Goal: Entertainment & Leisure: Browse casually

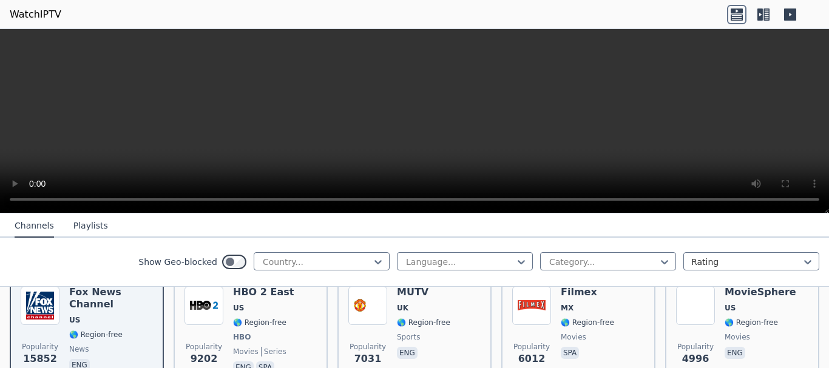
scroll to position [247, 0]
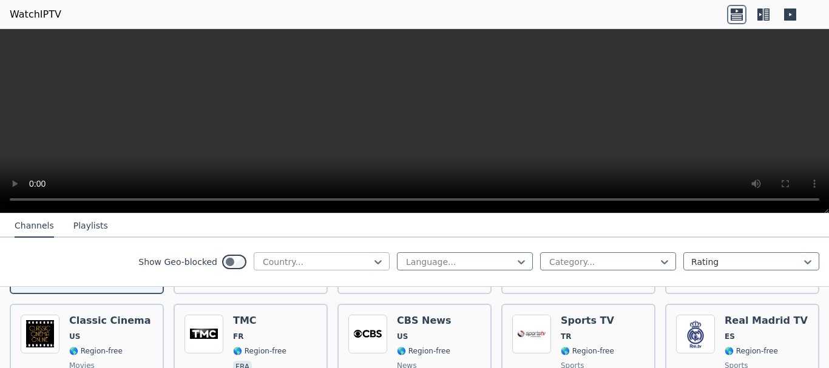
click at [376, 263] on div "Country..." at bounding box center [322, 262] width 136 height 18
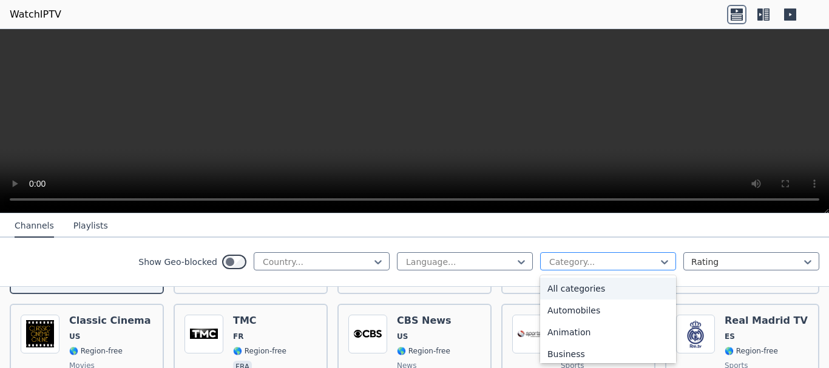
click at [581, 257] on div at bounding box center [603, 262] width 110 height 12
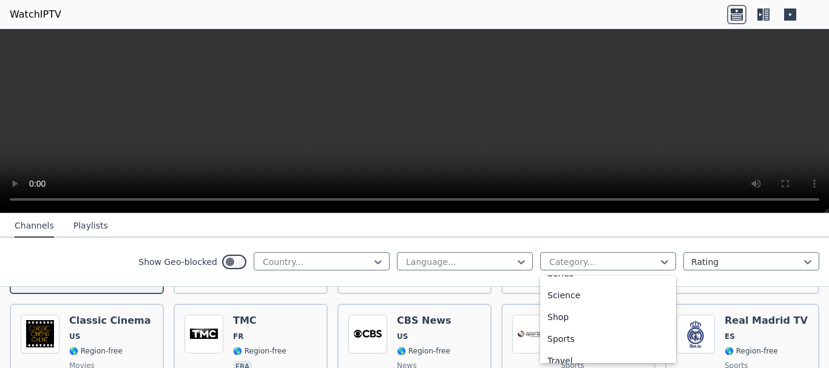
scroll to position [480, 0]
click at [564, 325] on div "Sports" at bounding box center [608, 334] width 136 height 22
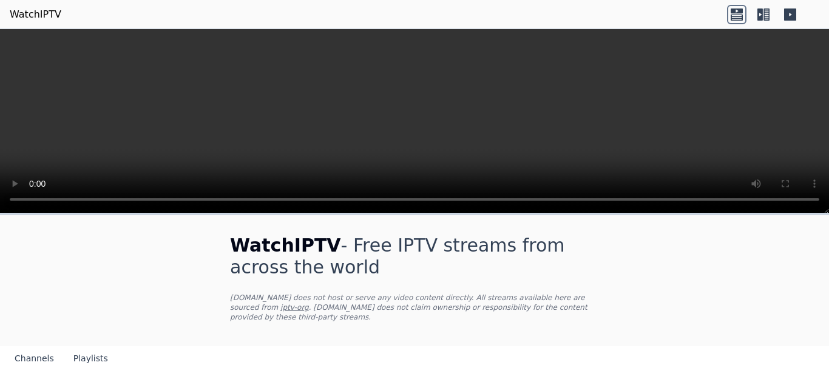
click at [83, 347] on nav "Channels Playlists" at bounding box center [414, 359] width 829 height 24
click at [85, 348] on button "Playlists" at bounding box center [90, 359] width 35 height 23
click at [762, 12] on icon at bounding box center [760, 14] width 5 height 12
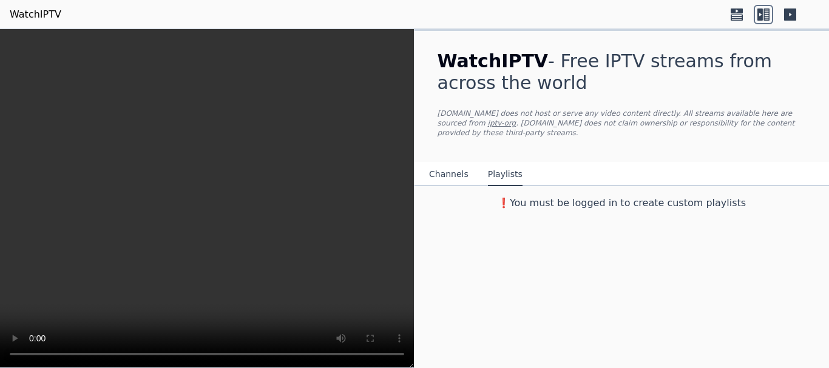
click at [794, 18] on icon at bounding box center [790, 14] width 12 height 12
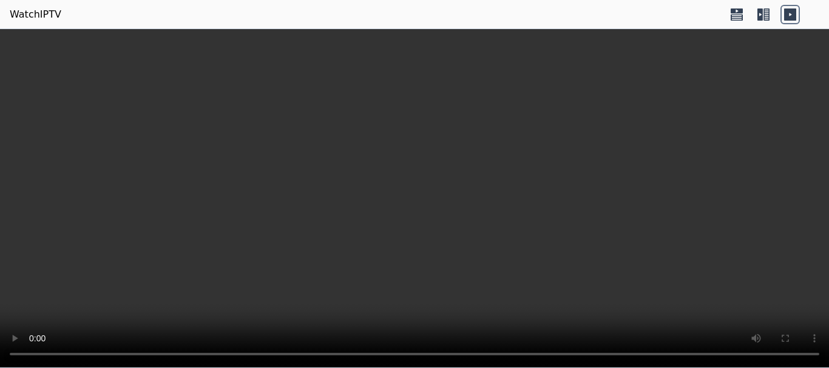
click at [794, 18] on icon at bounding box center [790, 14] width 12 height 12
click at [770, 10] on icon at bounding box center [763, 14] width 19 height 19
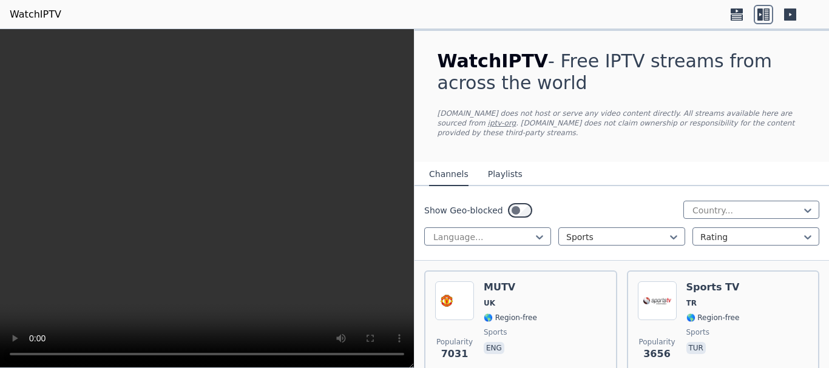
click at [505, 163] on button "Playlists" at bounding box center [505, 174] width 35 height 23
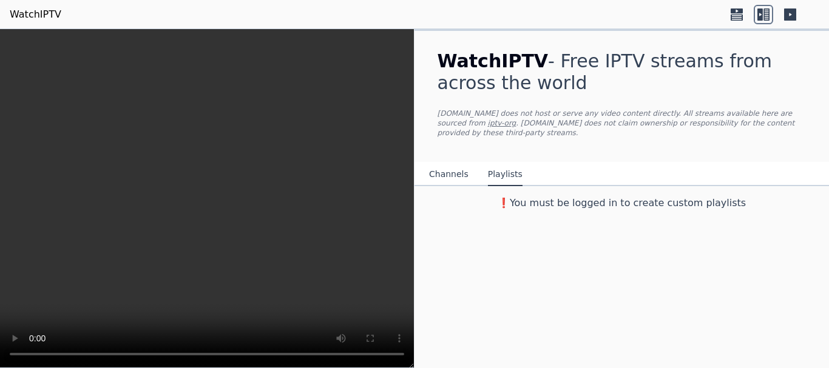
click at [452, 163] on button "Channels" at bounding box center [448, 174] width 39 height 23
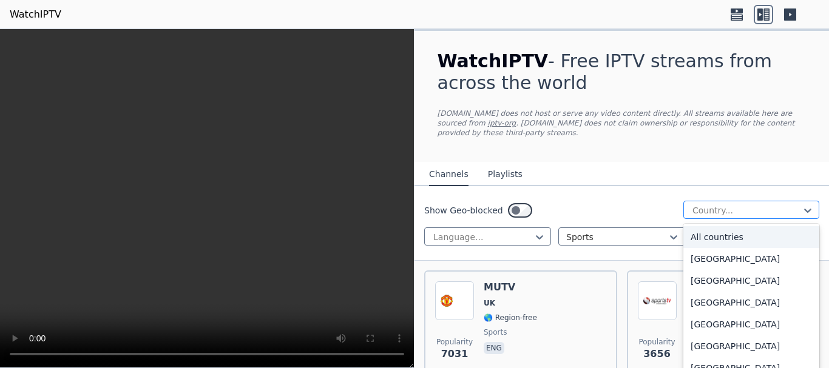
click at [791, 205] on div at bounding box center [746, 211] width 110 height 12
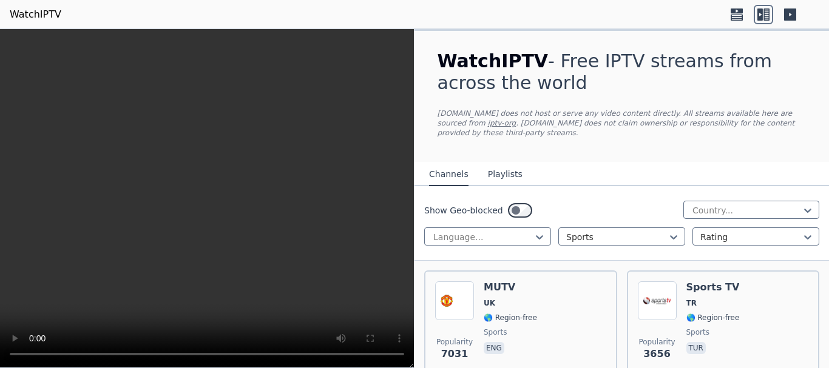
click at [517, 119] on link "iptv-org" at bounding box center [502, 123] width 29 height 8
click at [634, 231] on div at bounding box center [616, 237] width 101 height 12
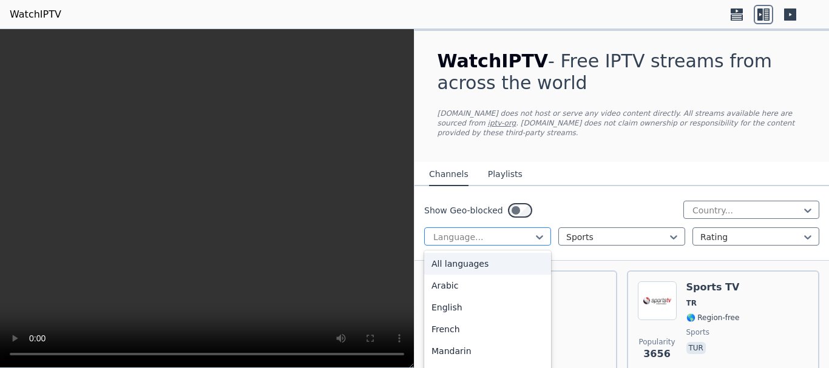
click at [514, 231] on div at bounding box center [482, 237] width 101 height 12
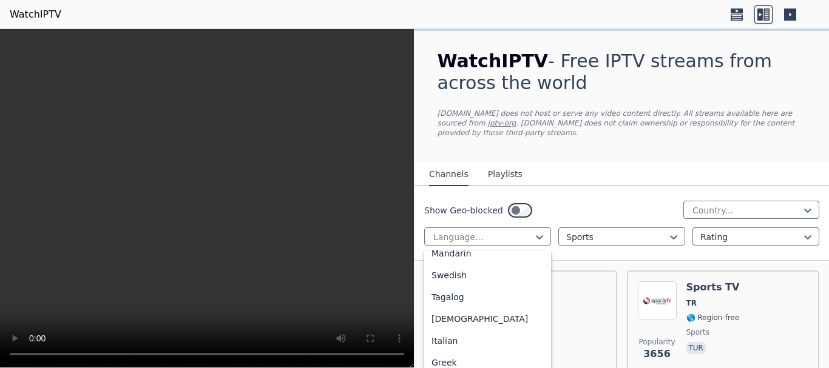
scroll to position [363, 0]
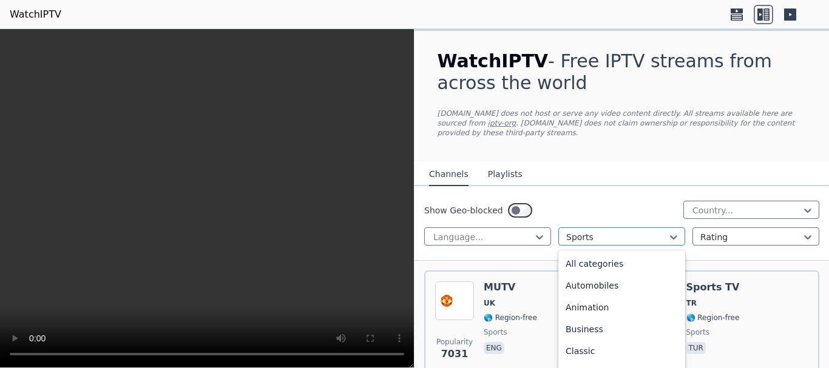
click at [618, 231] on div at bounding box center [616, 237] width 101 height 12
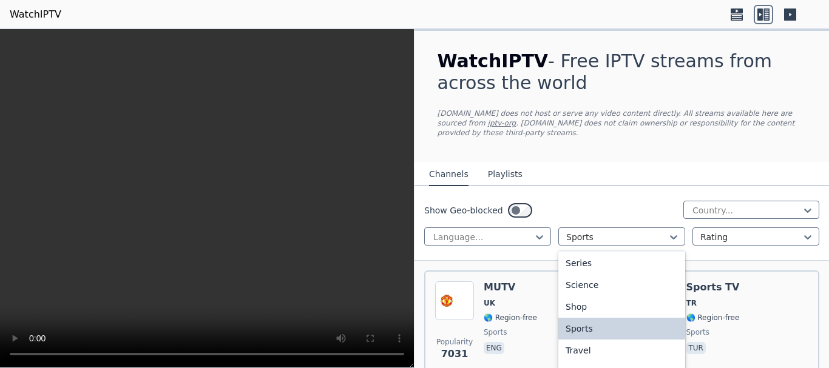
scroll to position [472, 0]
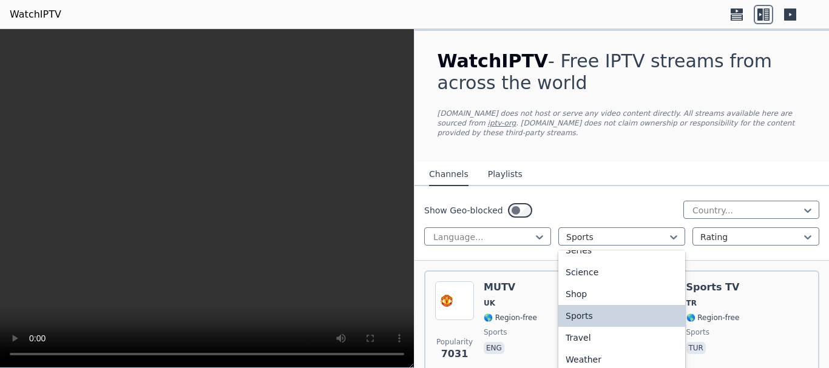
click at [631, 305] on div "Sports" at bounding box center [621, 316] width 127 height 22
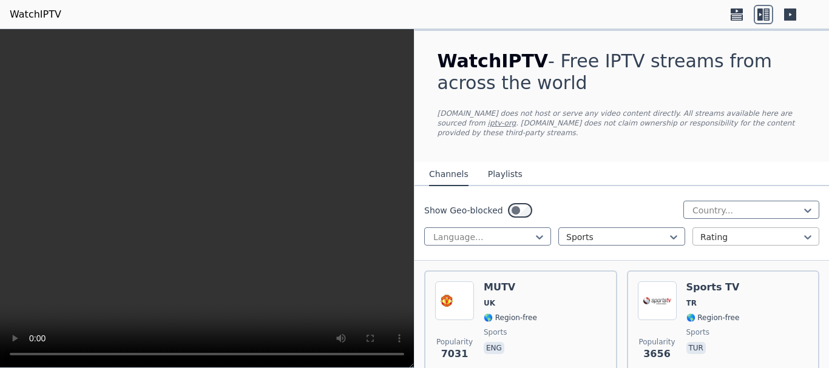
click at [748, 231] on div at bounding box center [751, 237] width 101 height 12
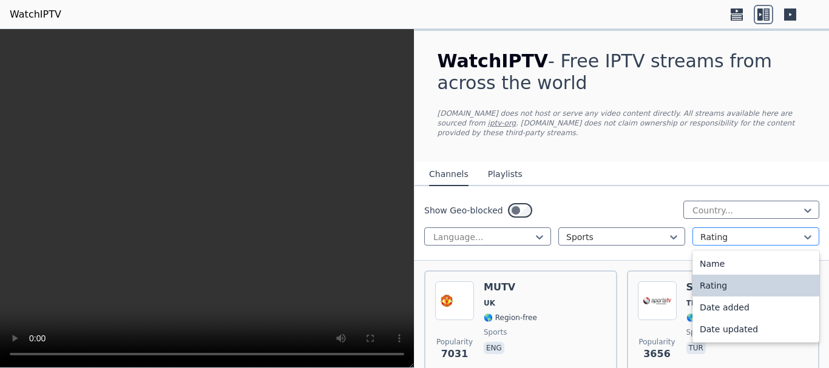
click at [748, 231] on div at bounding box center [751, 237] width 101 height 12
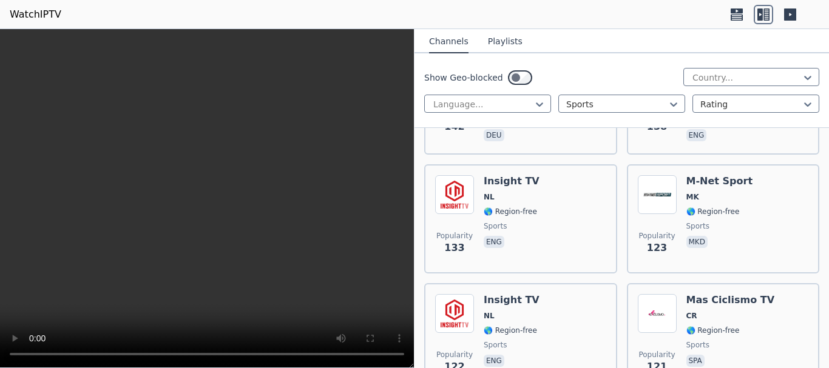
scroll to position [2064, 0]
